Goal: Find specific page/section: Find specific page/section

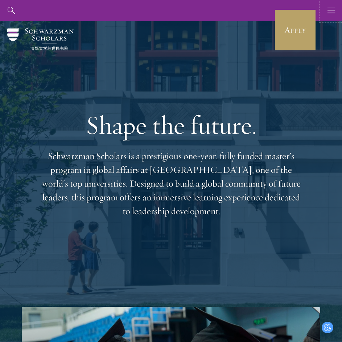
click at [329, 10] on use "button" at bounding box center [331, 10] width 8 height 5
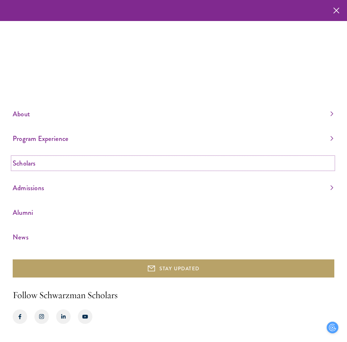
click at [38, 161] on link "Scholars" at bounding box center [173, 163] width 321 height 12
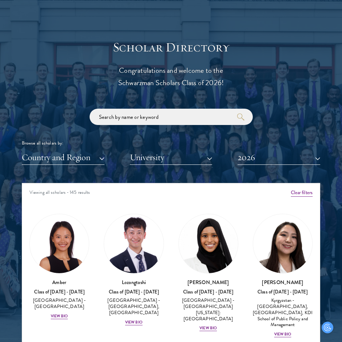
scroll to position [797, 0]
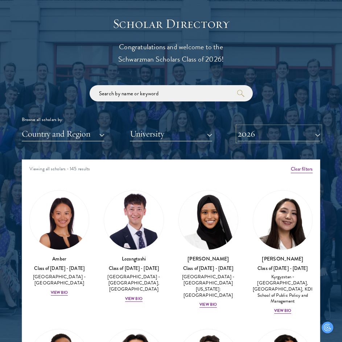
click at [252, 138] on button "2026" at bounding box center [278, 133] width 83 height 15
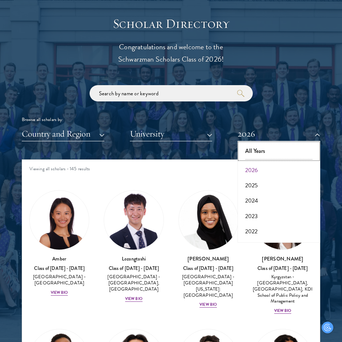
click at [254, 149] on button "All Years" at bounding box center [279, 150] width 78 height 15
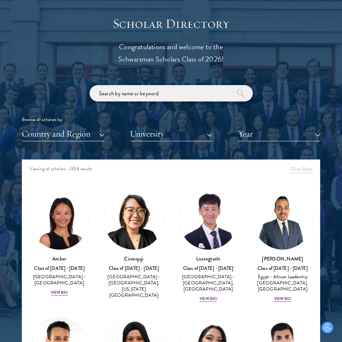
click at [150, 99] on input "search" at bounding box center [170, 93] width 163 height 16
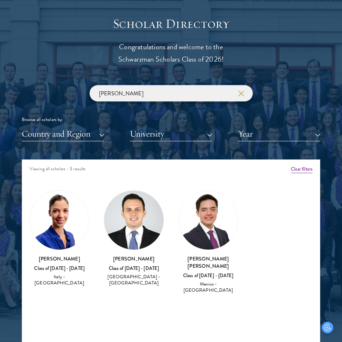
click at [120, 97] on input "[PERSON_NAME]" at bounding box center [170, 93] width 163 height 16
type input "L"
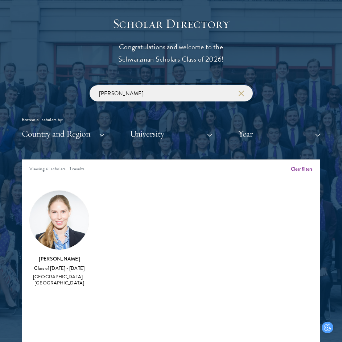
click at [116, 98] on input "[PERSON_NAME]" at bounding box center [170, 93] width 163 height 16
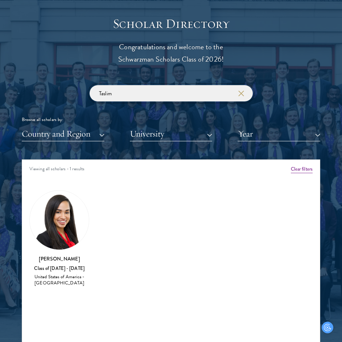
click at [141, 96] on input "Taslim" at bounding box center [170, 93] width 163 height 16
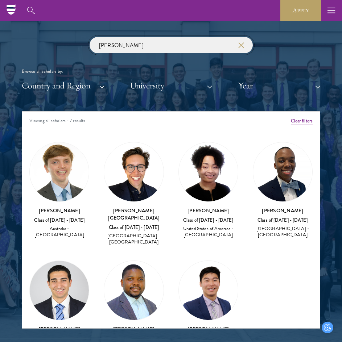
scroll to position [833, 0]
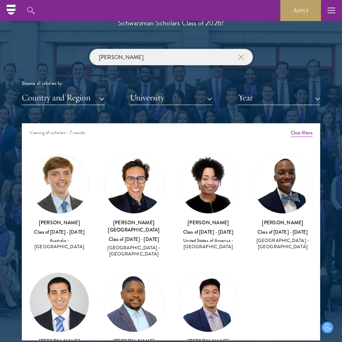
click at [142, 57] on input "[PERSON_NAME]" at bounding box center [170, 57] width 163 height 16
type input "[PERSON_NAME]"
